Goal: Check status

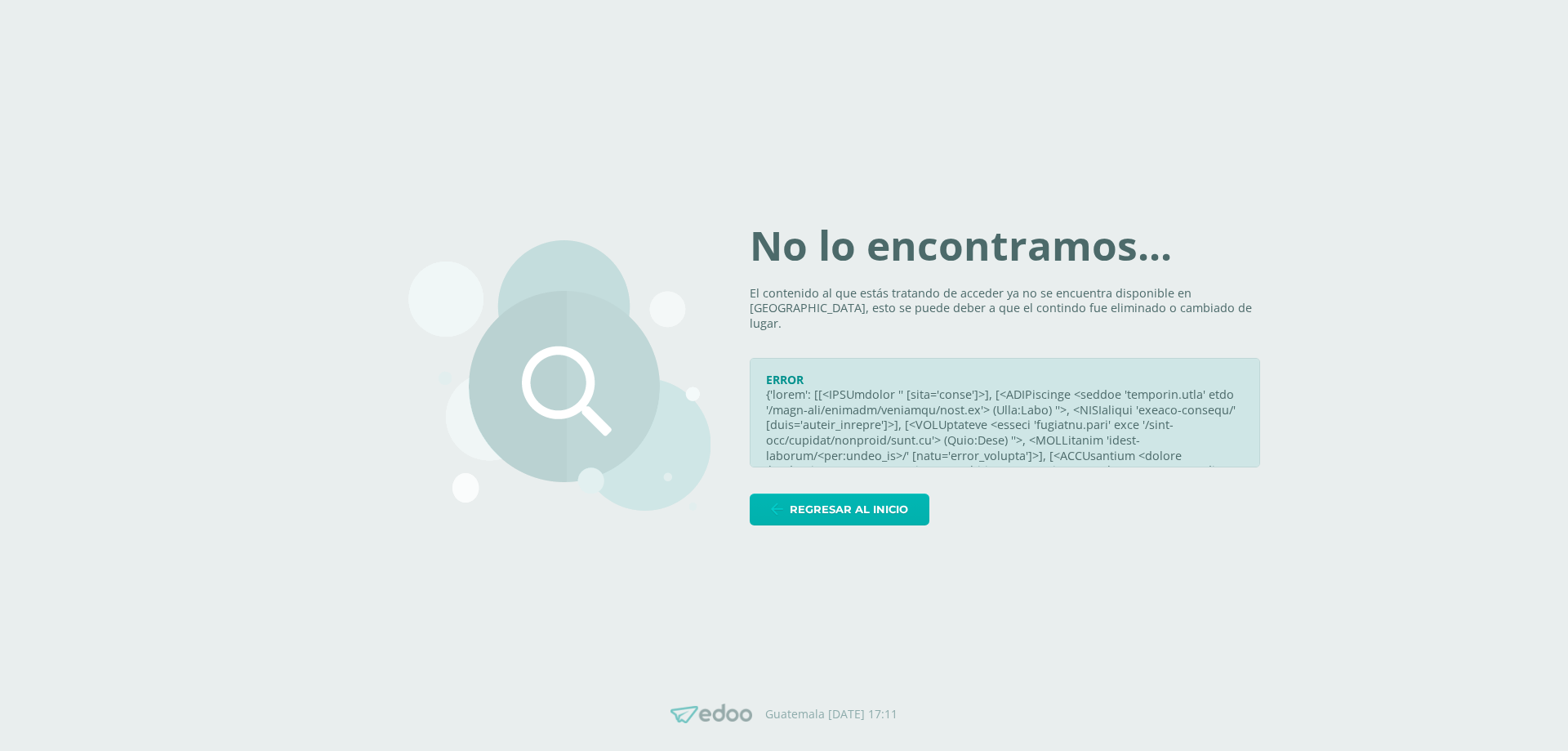
click at [778, 509] on link "Regresar al inicio" at bounding box center [840, 509] width 180 height 31
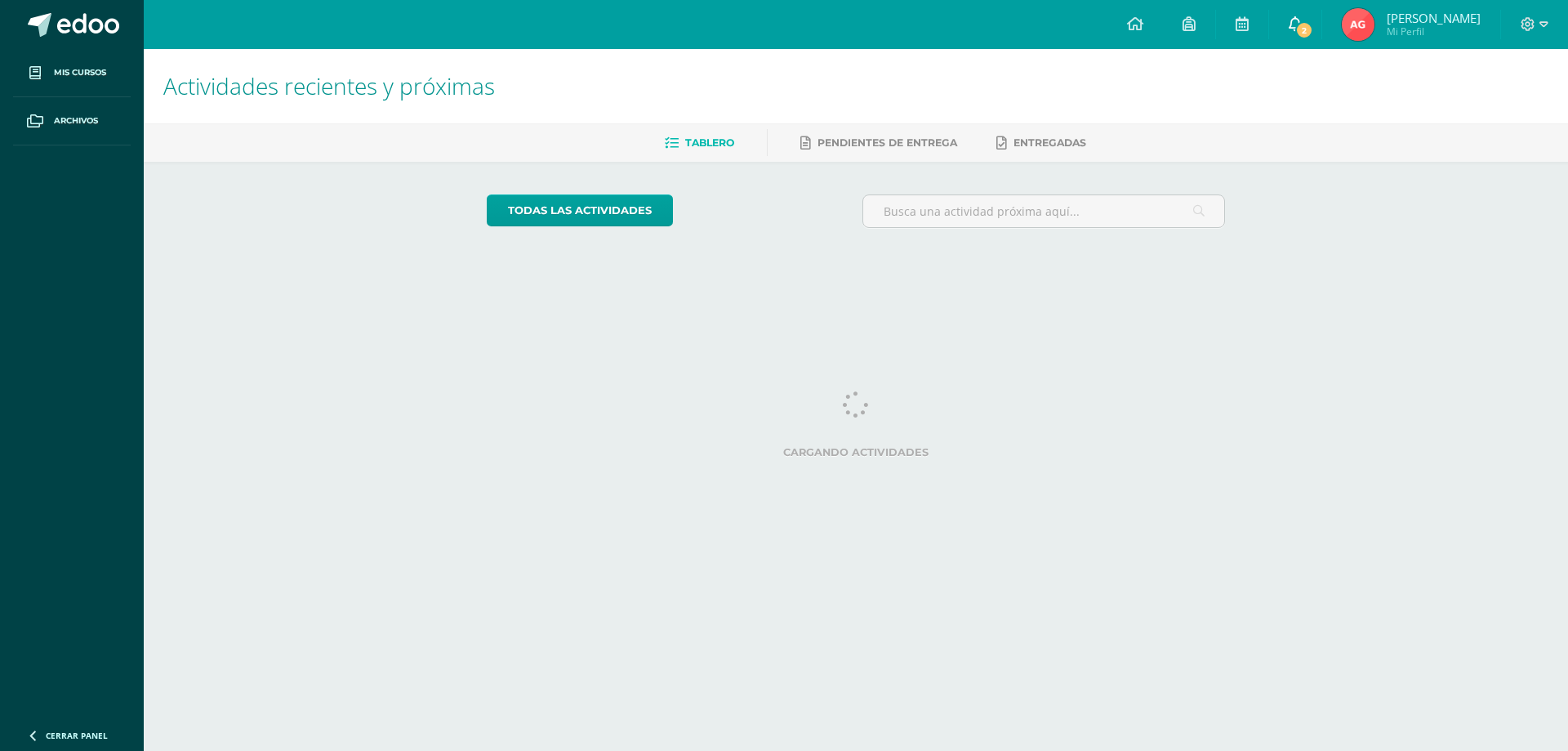
click at [1322, 38] on link "2" at bounding box center [1295, 25] width 52 height 49
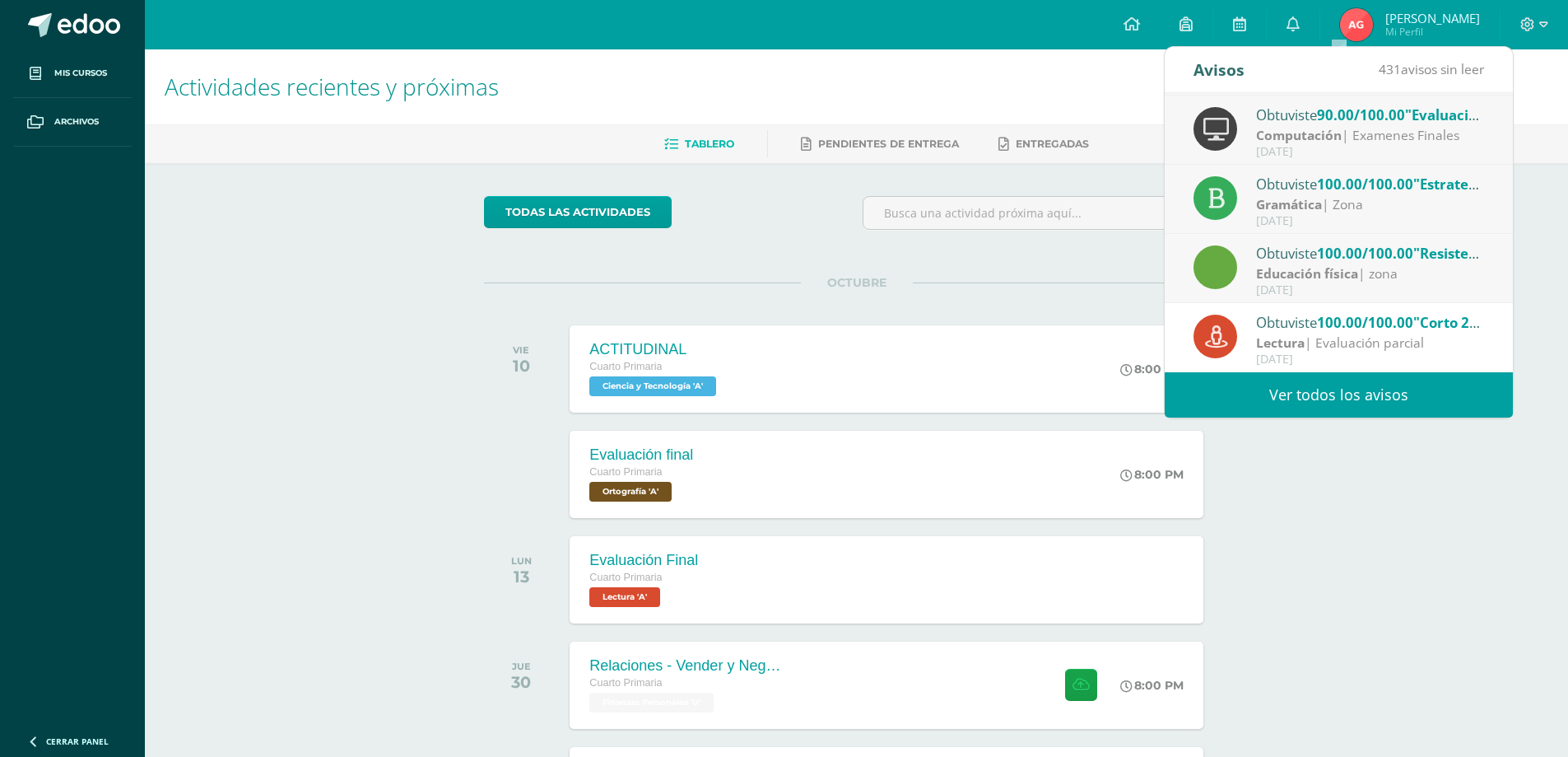
scroll to position [172, 0]
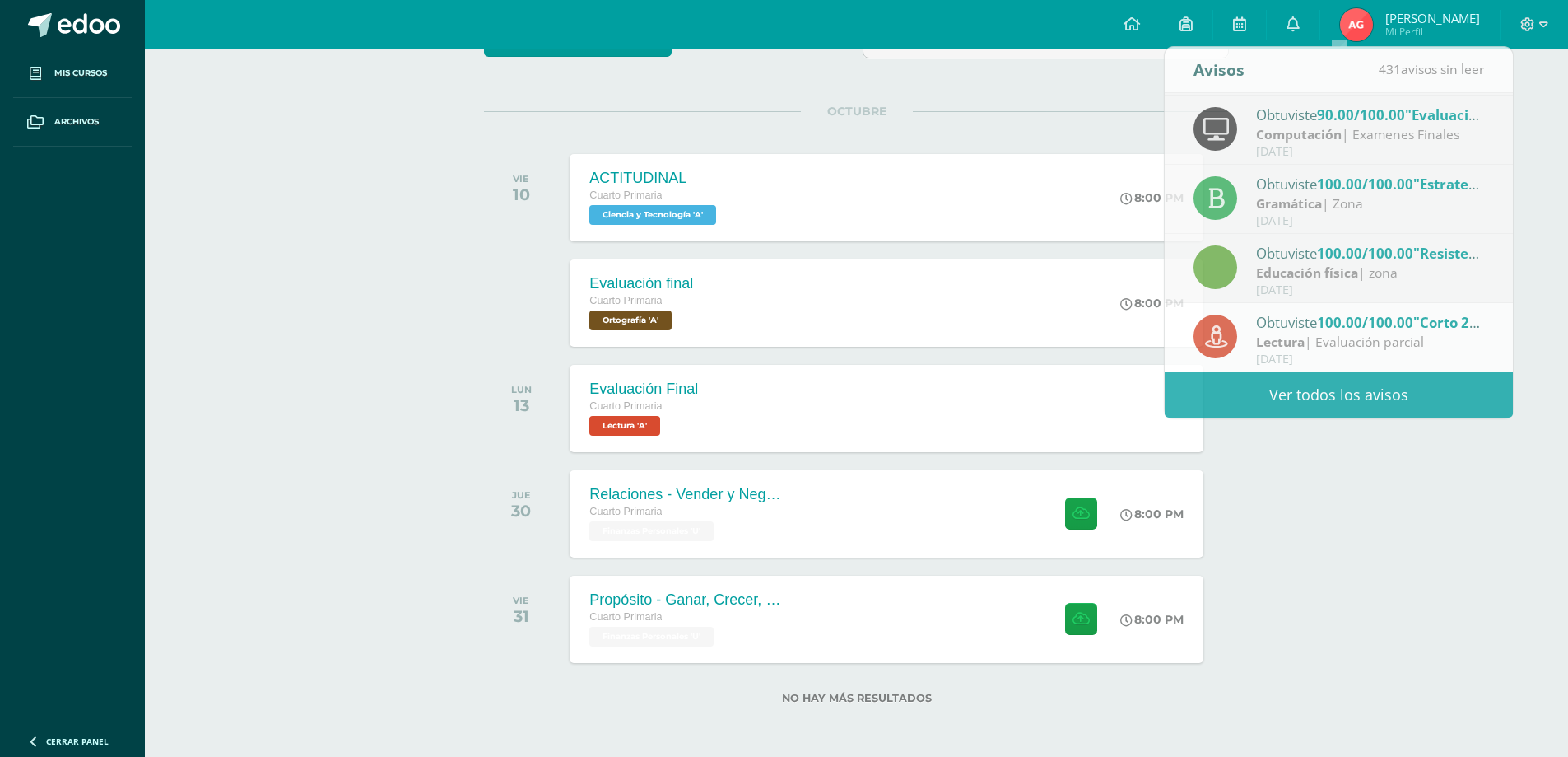
click at [1485, 661] on div "Actividades recientes y próximas Tablero Pendientes de entrega Entregadas todas…" at bounding box center [856, 316] width 1423 height 878
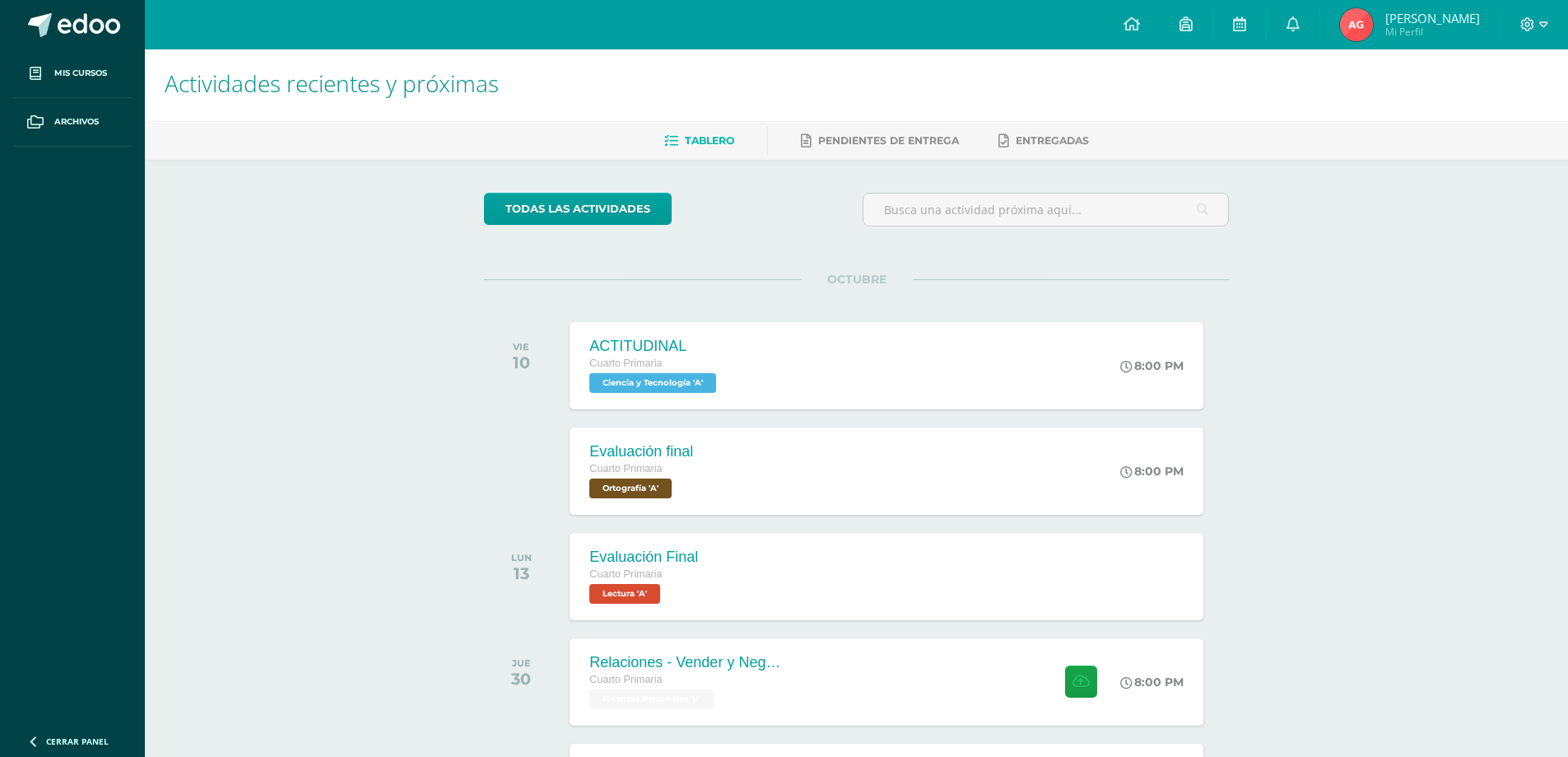
scroll to position [0, 0]
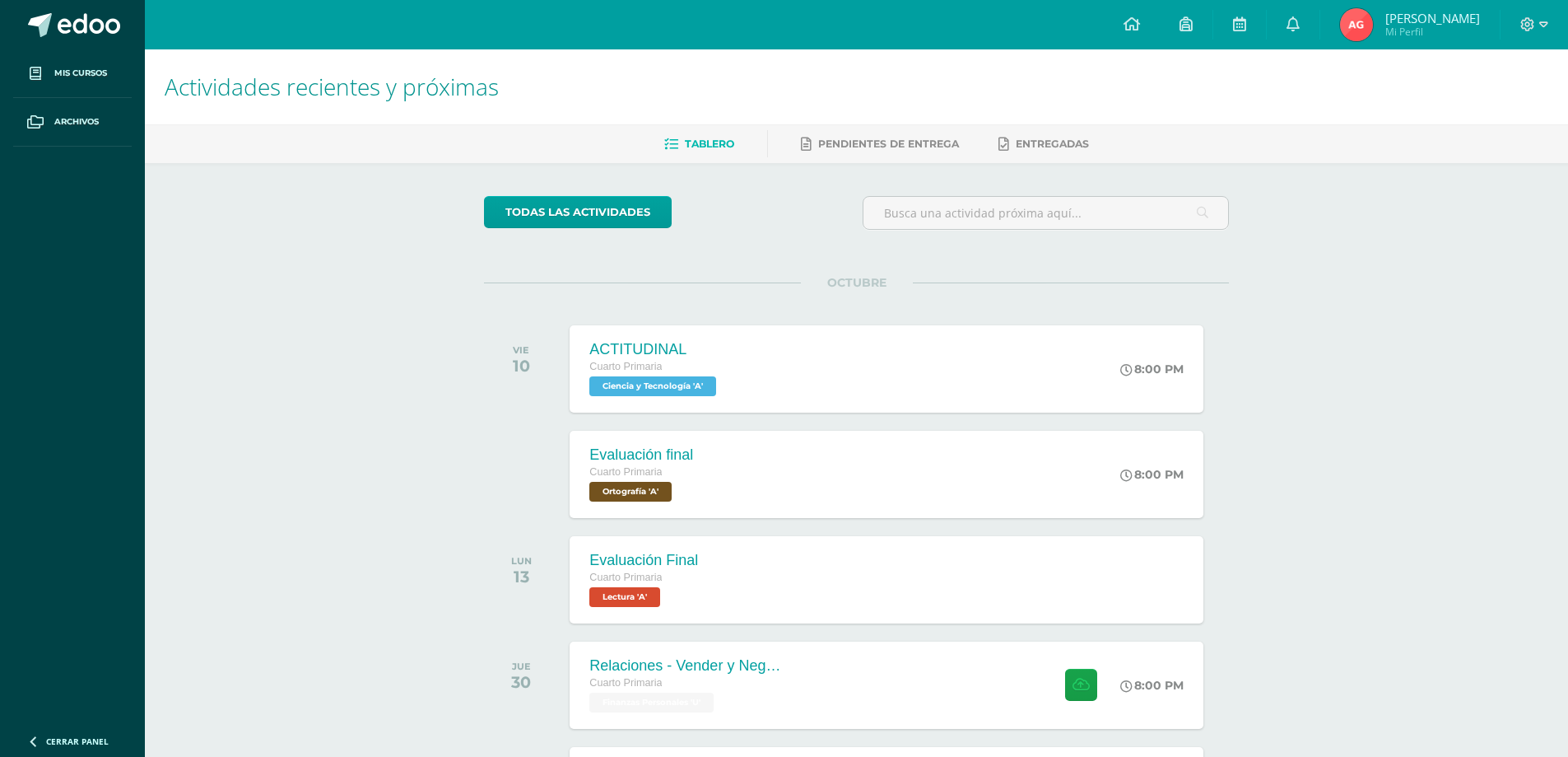
click at [1373, 24] on img at bounding box center [1356, 24] width 33 height 33
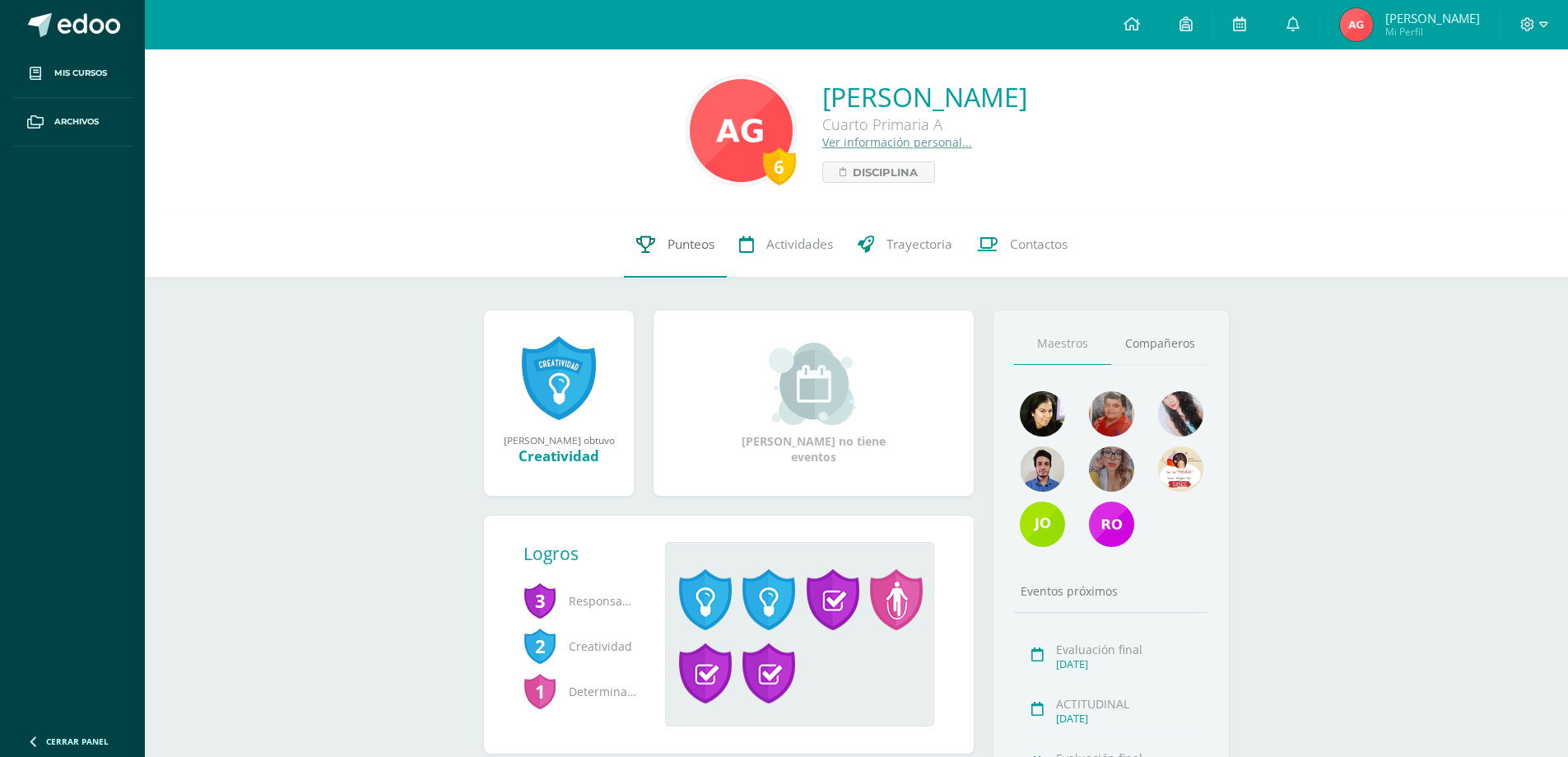
click at [704, 243] on span "Punteos" at bounding box center [690, 243] width 47 height 17
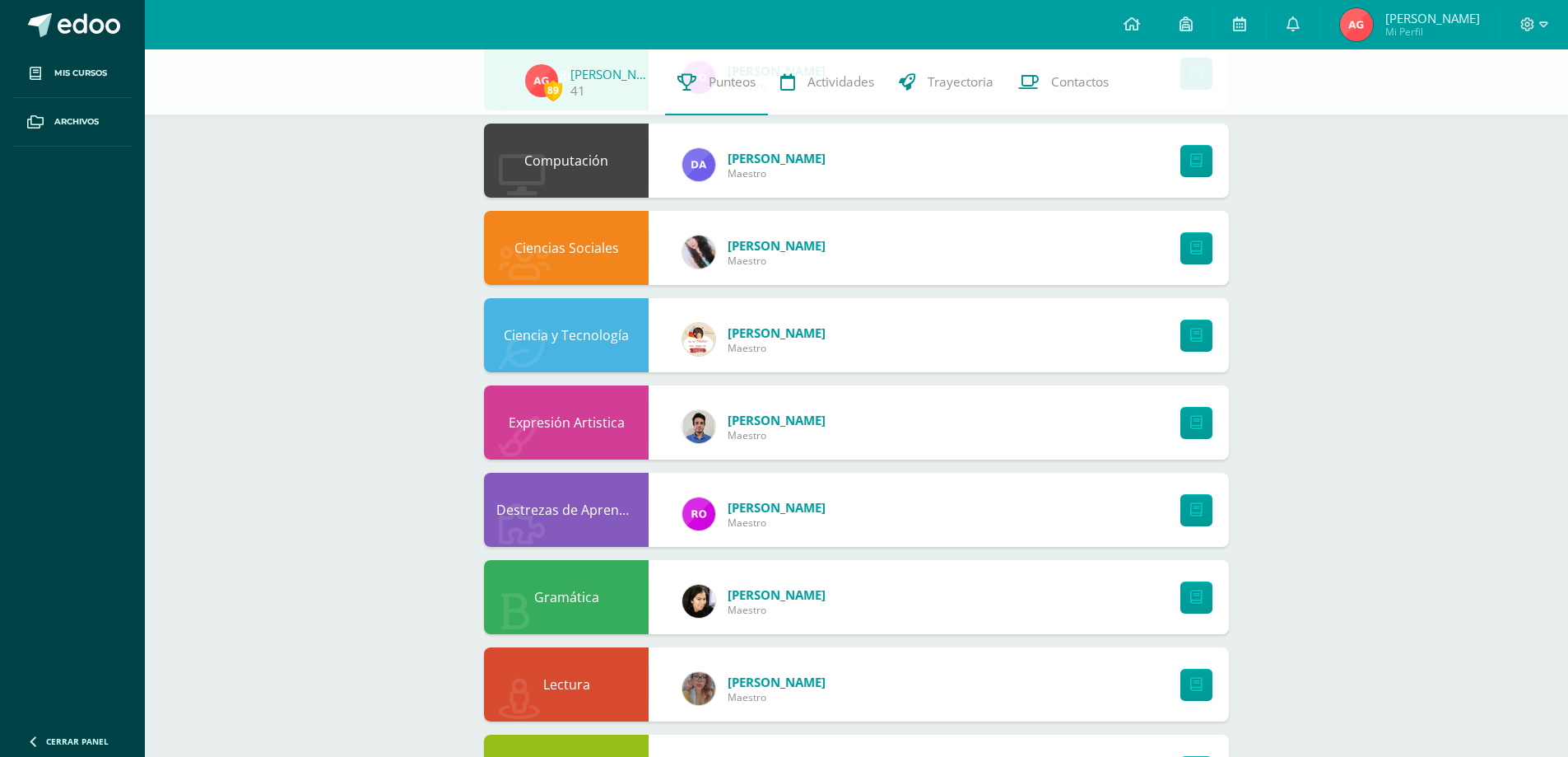
scroll to position [918, 0]
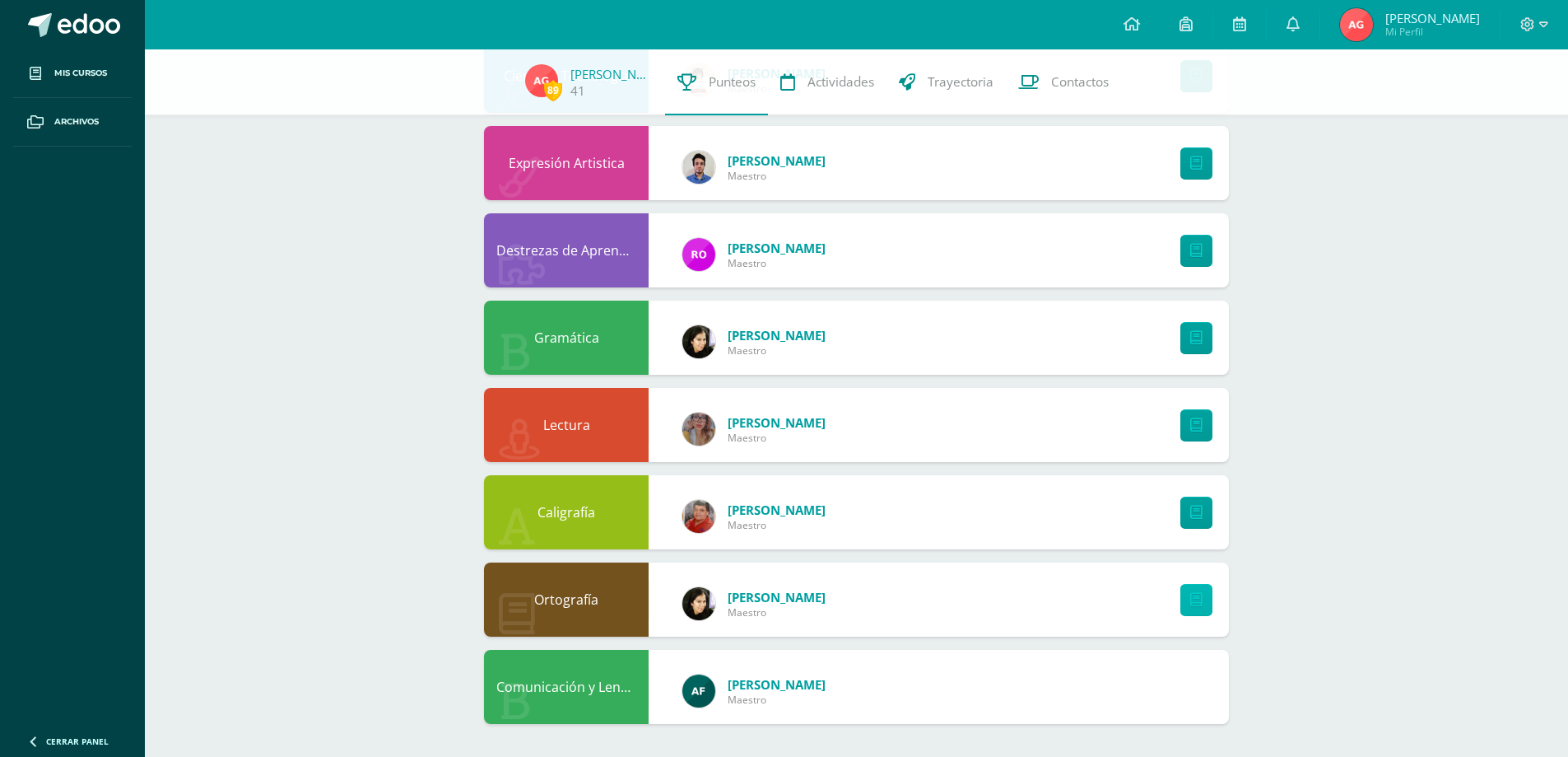
click at [1192, 607] on link at bounding box center [1196, 599] width 32 height 32
